Goal: Check status: Check status

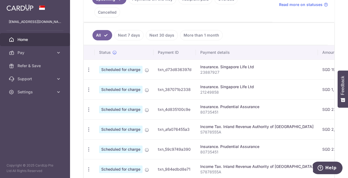
scroll to position [55, 0]
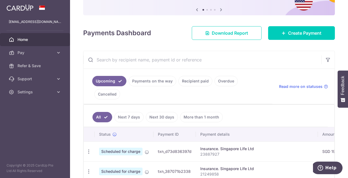
click at [150, 82] on link "Payments on the way" at bounding box center [153, 81] width 48 height 10
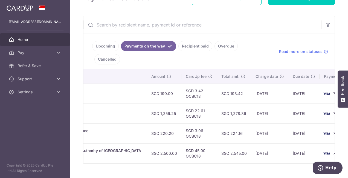
scroll to position [0, 170]
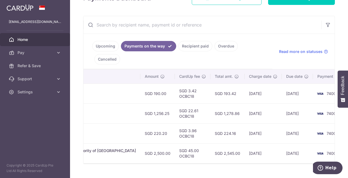
click at [189, 45] on link "Recipient paid" at bounding box center [195, 46] width 34 height 10
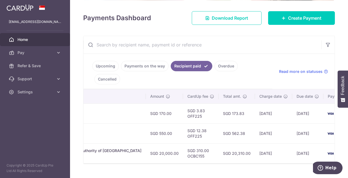
scroll to position [0, 0]
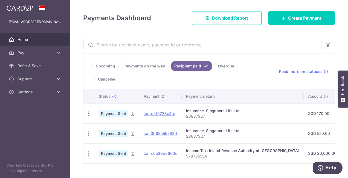
click at [137, 61] on link "Payments on the way" at bounding box center [145, 66] width 48 height 10
